Goal: Transaction & Acquisition: Book appointment/travel/reservation

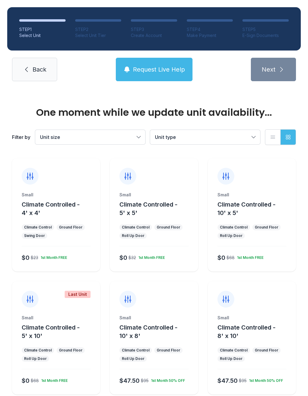
click at [138, 228] on div "Climate Control" at bounding box center [136, 227] width 28 height 5
click at [155, 198] on div "Small Climate Controlled - 5' x 5'" at bounding box center [153, 204] width 69 height 25
click at [153, 220] on div "Small Climate Controlled - 5' x 5' Climate Control Ground Floor Roll Up Door $0…" at bounding box center [154, 232] width 88 height 80
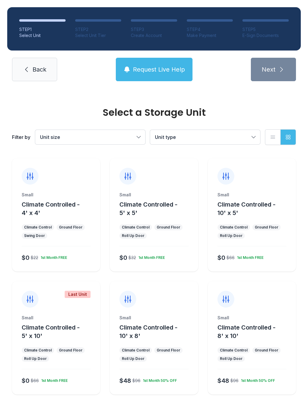
click at [153, 206] on span "Climate Controlled - 5' x 5'" at bounding box center [148, 209] width 58 height 16
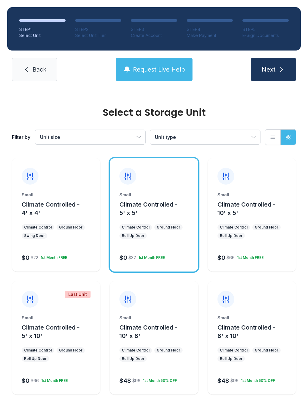
click at [276, 68] on button "Next" at bounding box center [273, 69] width 45 height 23
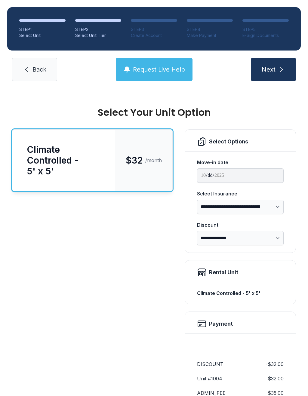
click at [276, 68] on button "Next" at bounding box center [273, 69] width 45 height 23
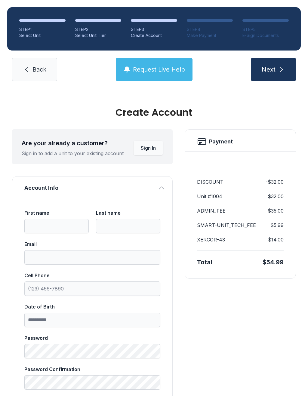
click at [282, 70] on icon "submit" at bounding box center [281, 69] width 7 height 7
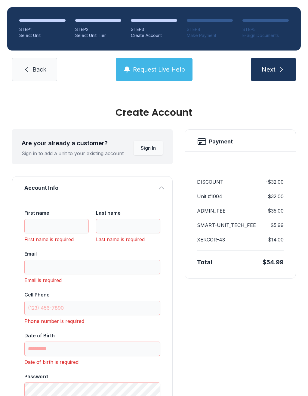
click at [38, 69] on span "Back" at bounding box center [39, 69] width 14 height 8
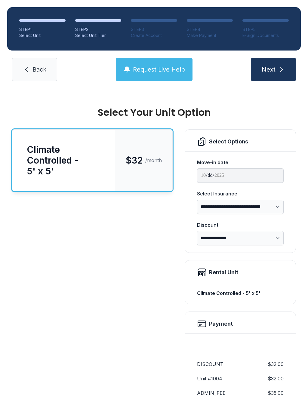
click at [40, 72] on span "Back" at bounding box center [39, 69] width 14 height 8
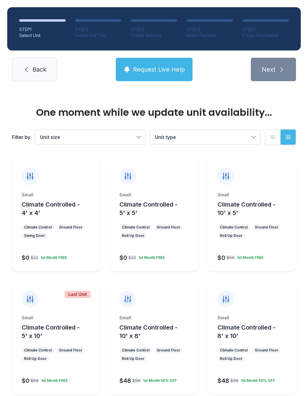
click at [44, 65] on link "Back" at bounding box center [34, 69] width 45 height 23
